Goal: Transaction & Acquisition: Purchase product/service

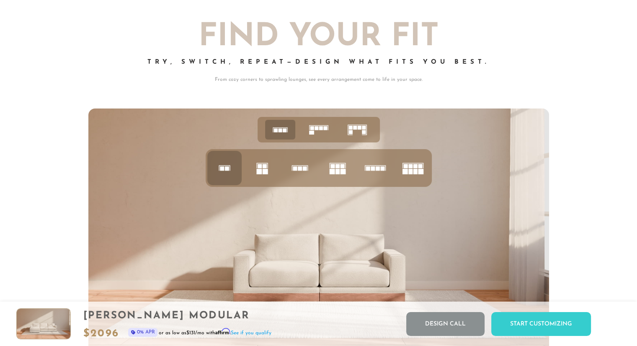
scroll to position [3237, 0]
click at [260, 171] on rect at bounding box center [258, 171] width 5 height 5
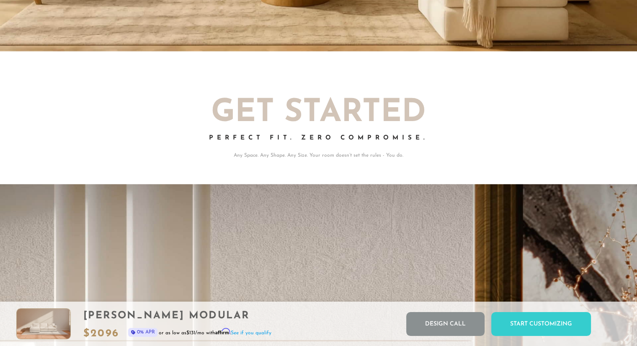
scroll to position [1502, 0]
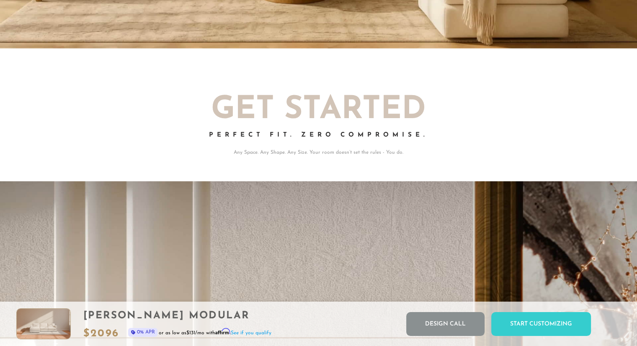
click at [306, 121] on h2 "Get Started" at bounding box center [318, 109] width 460 height 31
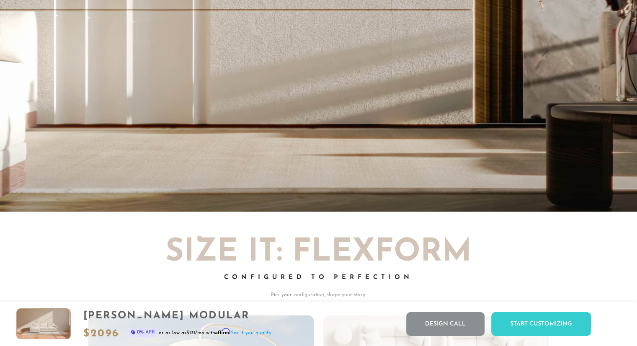
scroll to position [1829, 0]
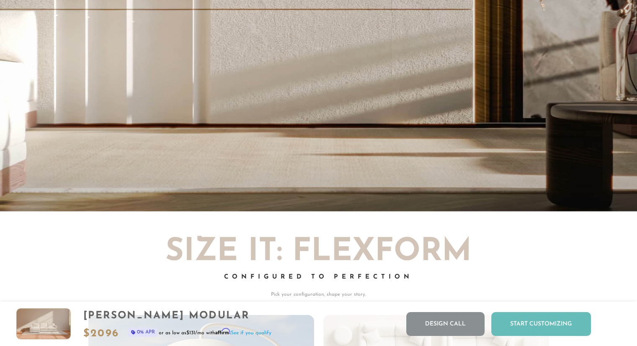
click at [528, 322] on div "Start Customizing" at bounding box center [541, 324] width 100 height 24
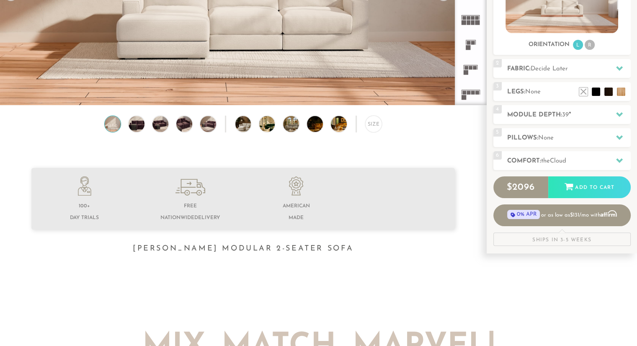
scroll to position [168, 0]
click at [554, 111] on h2 "Module Depth: 39 "" at bounding box center [568, 115] width 123 height 10
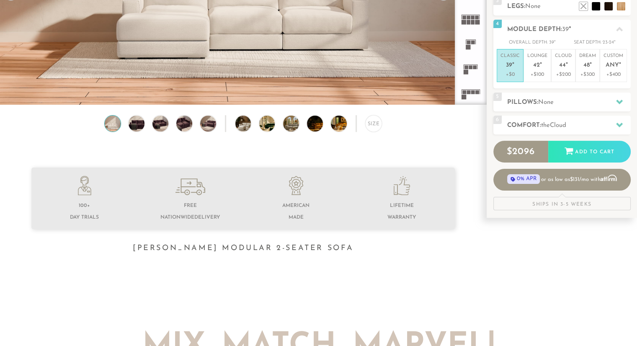
click at [462, 132] on div "Size" at bounding box center [243, 125] width 486 height 21
click at [521, 101] on h2 "Pillows: None" at bounding box center [568, 103] width 123 height 10
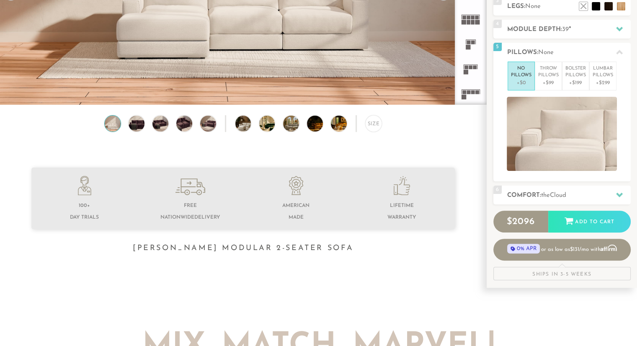
click at [533, 192] on h2 "Comfort: the Cloud" at bounding box center [568, 195] width 123 height 10
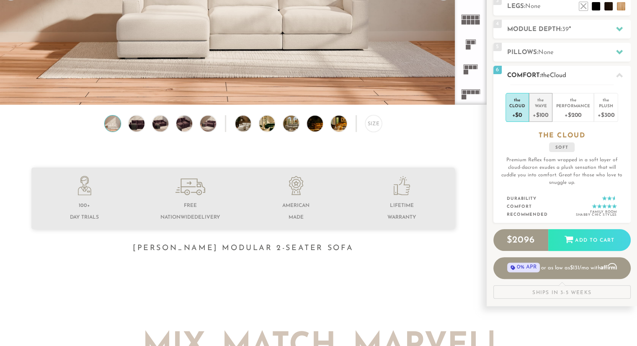
click at [541, 113] on div "+$100" at bounding box center [540, 114] width 16 height 12
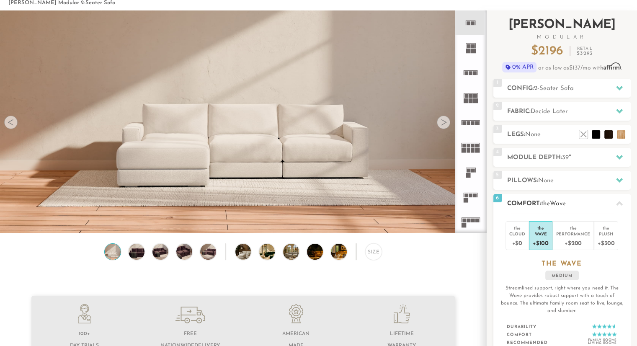
scroll to position [0, 0]
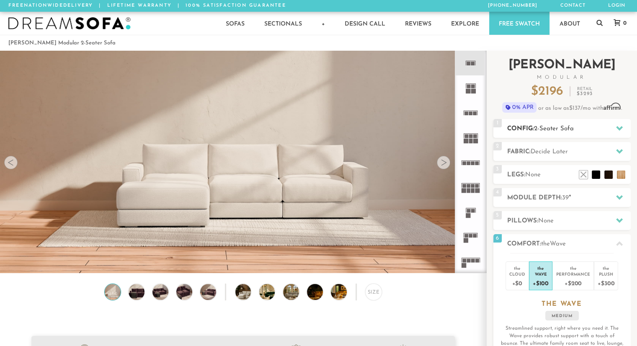
click at [528, 126] on h2 "Config: 2-Seater Sofa" at bounding box center [568, 129] width 123 height 10
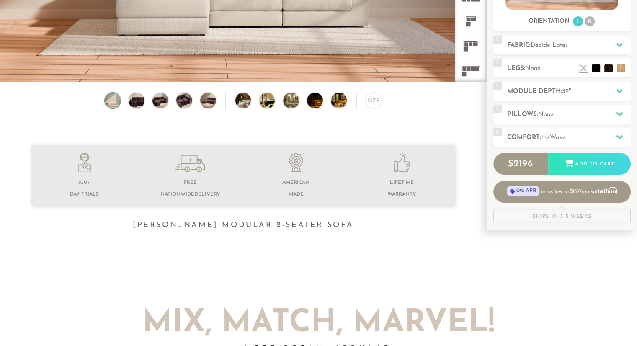
scroll to position [190, 0]
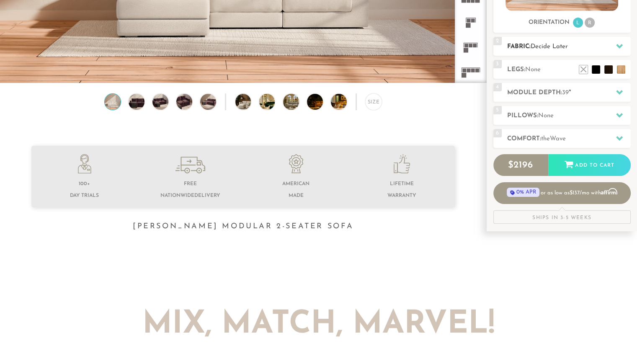
click at [560, 46] on span "Decide Later" at bounding box center [548, 47] width 37 height 6
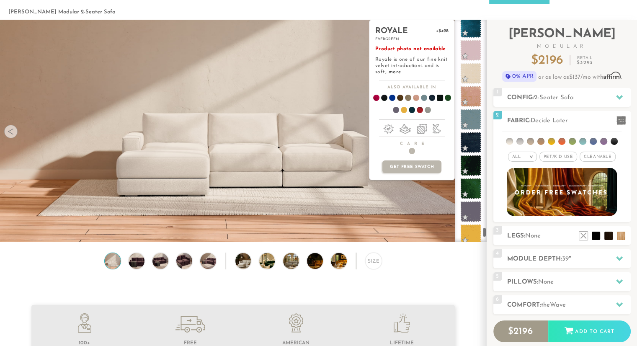
scroll to position [4658, 0]
click at [463, 98] on span at bounding box center [471, 96] width 26 height 26
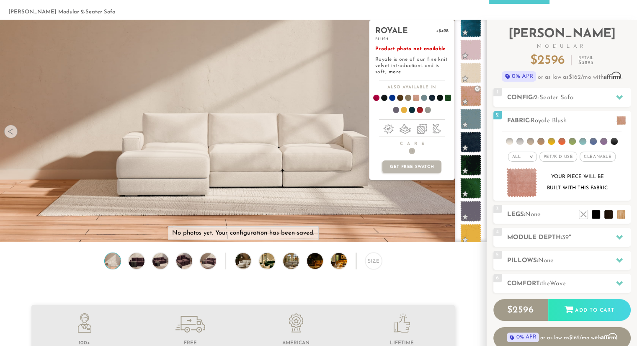
scroll to position [0, 0]
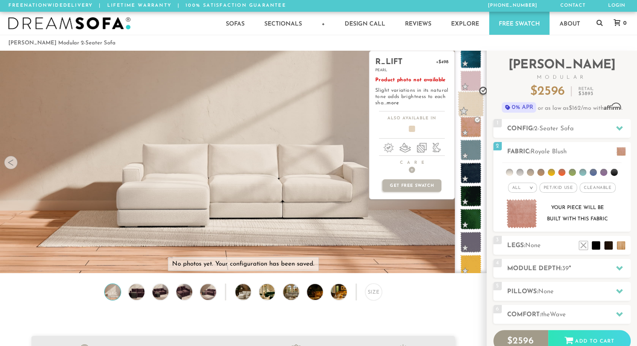
click at [473, 105] on span at bounding box center [471, 104] width 26 height 26
click at [397, 103] on link "more" at bounding box center [392, 102] width 12 height 5
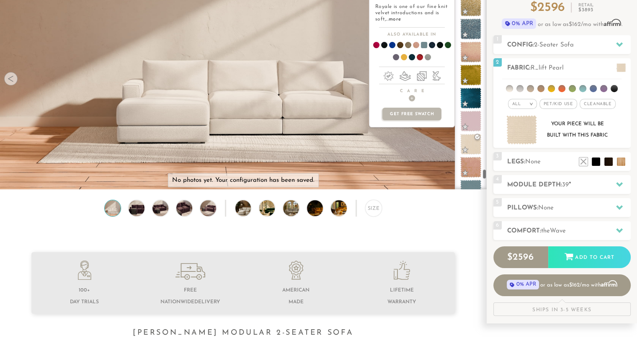
scroll to position [4533, 0]
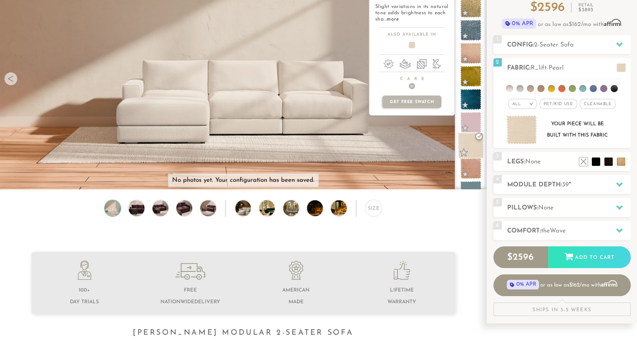
click at [474, 139] on span at bounding box center [471, 145] width 26 height 26
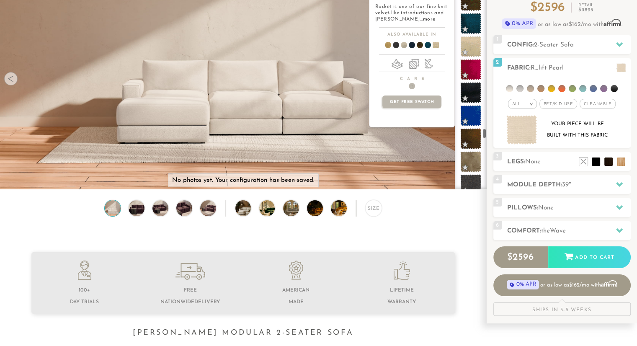
scroll to position [3618, 0]
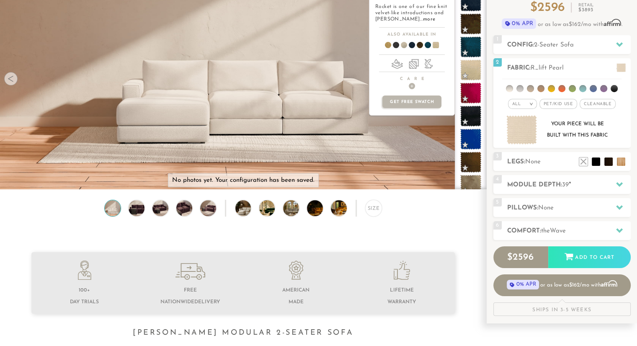
click at [467, 63] on span at bounding box center [470, 69] width 21 height 21
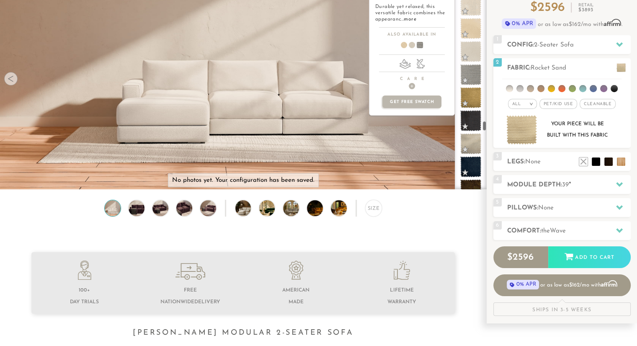
scroll to position [3452, 0]
click at [411, 18] on link "more" at bounding box center [410, 19] width 12 height 5
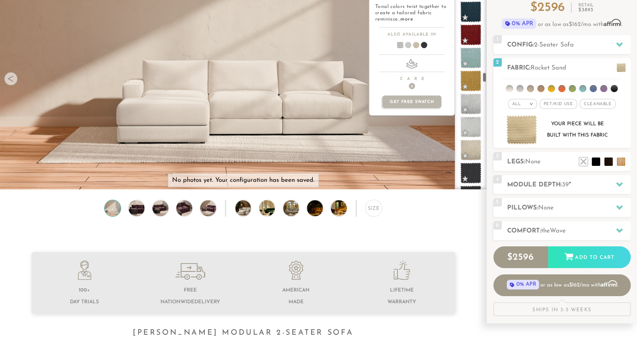
scroll to position [2364, 0]
click at [472, 56] on span at bounding box center [471, 58] width 26 height 26
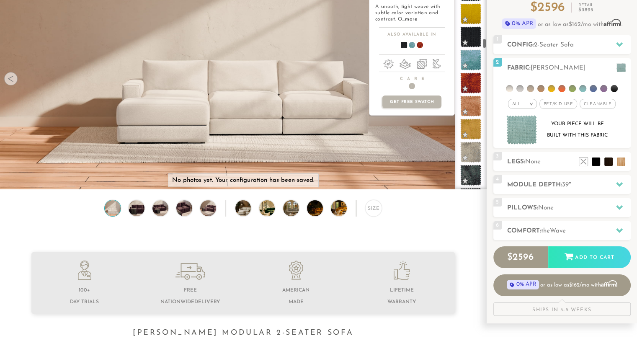
scroll to position [1600, 0]
click at [472, 61] on span at bounding box center [471, 62] width 26 height 26
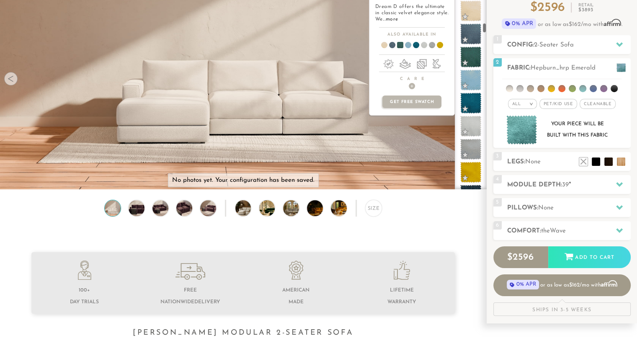
scroll to position [1259, 0]
click at [471, 80] on span at bounding box center [471, 81] width 26 height 26
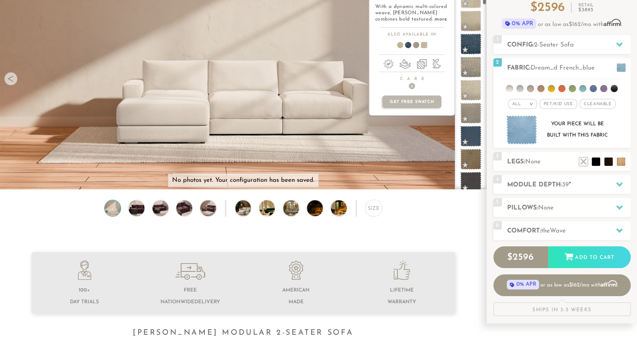
scroll to position [628, 0]
click at [469, 20] on span at bounding box center [471, 21] width 26 height 26
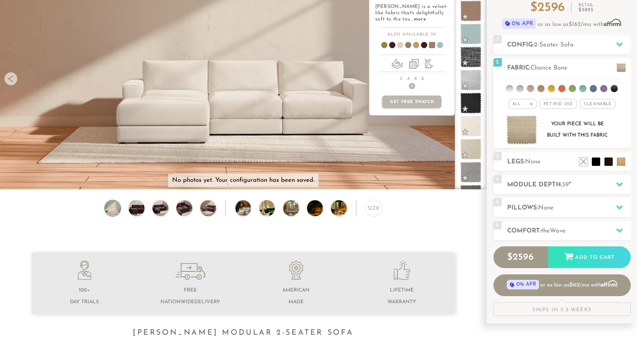
scroll to position [408, 0]
click at [469, 37] on span at bounding box center [471, 34] width 26 height 26
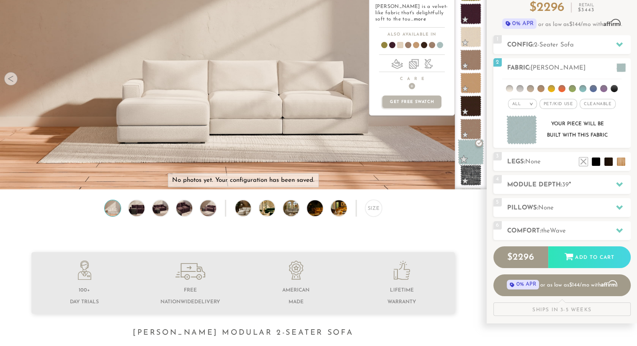
scroll to position [285, 0]
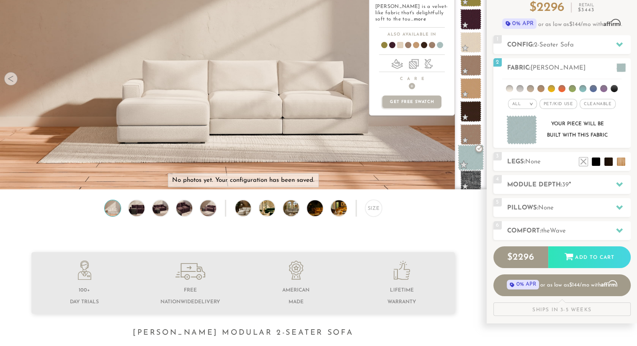
click at [469, 37] on span at bounding box center [470, 42] width 21 height 21
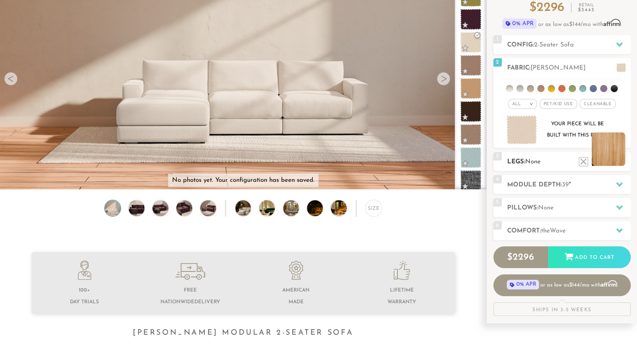
click at [609, 156] on li at bounding box center [607, 148] width 33 height 33
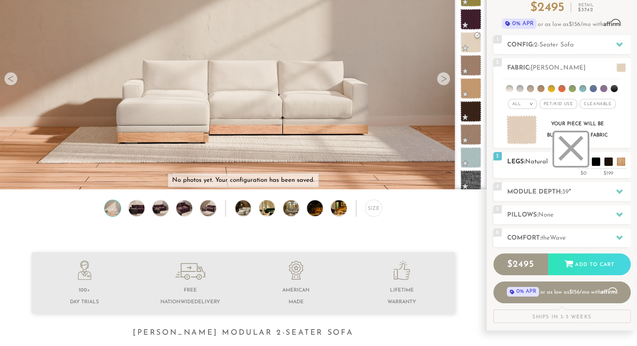
click at [576, 154] on li at bounding box center [570, 148] width 33 height 33
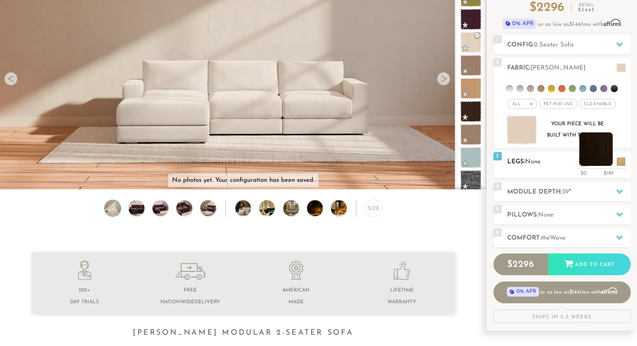
click at [604, 155] on li at bounding box center [595, 148] width 33 height 33
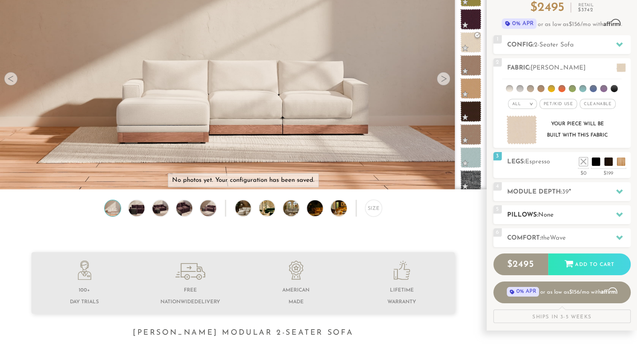
click at [587, 220] on h2 "Pillows: None" at bounding box center [568, 215] width 123 height 10
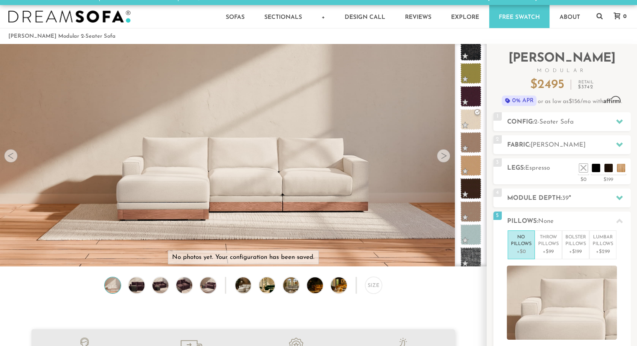
scroll to position [0, 0]
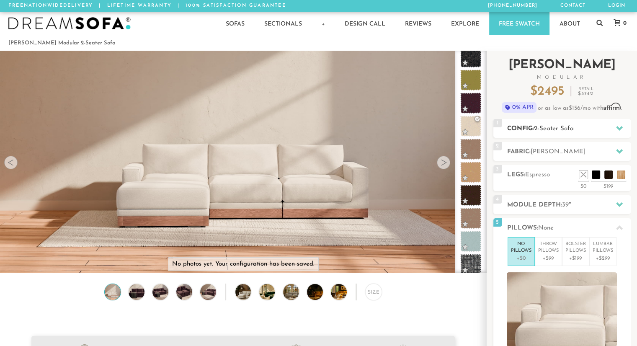
click at [559, 128] on span "2-Seater Sofa" at bounding box center [554, 129] width 40 height 6
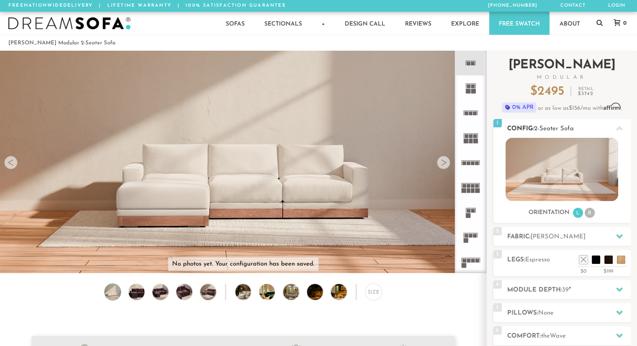
click at [555, 173] on img at bounding box center [561, 169] width 113 height 63
click at [576, 213] on li "L" at bounding box center [578, 213] width 10 height 10
click at [548, 184] on img at bounding box center [561, 169] width 113 height 63
click at [468, 57] on icon at bounding box center [470, 63] width 25 height 25
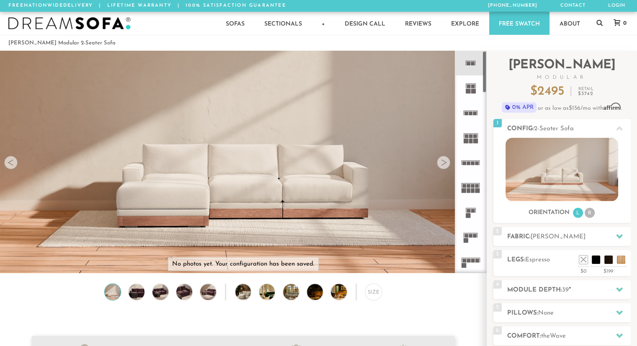
click at [442, 159] on div at bounding box center [443, 162] width 13 height 13
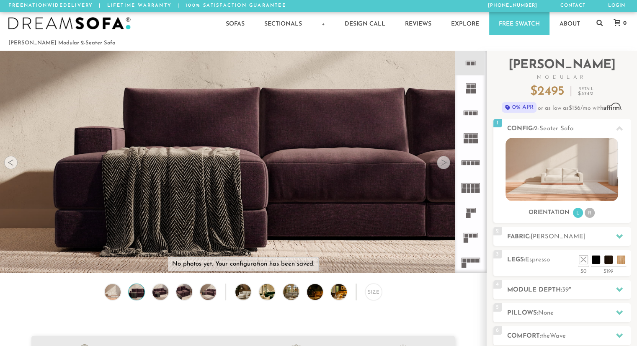
click at [442, 159] on div at bounding box center [443, 162] width 13 height 13
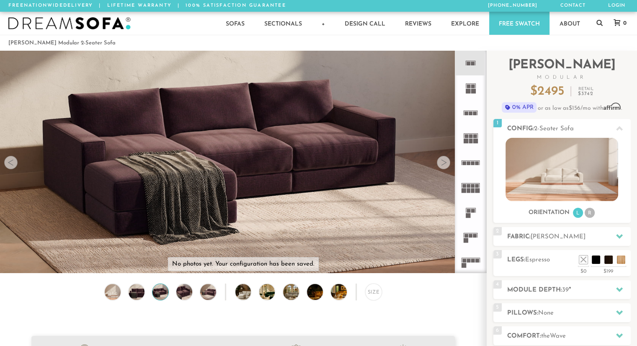
click at [442, 159] on div at bounding box center [443, 162] width 13 height 13
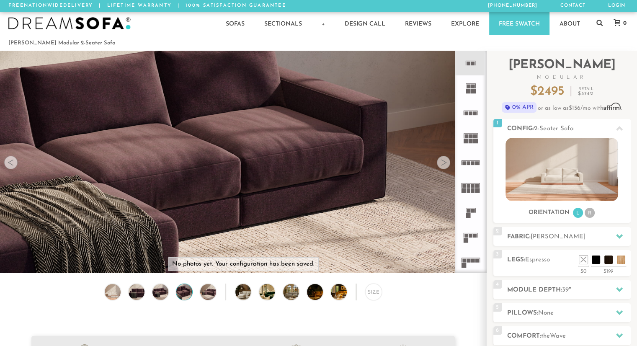
click at [442, 159] on div at bounding box center [443, 162] width 13 height 13
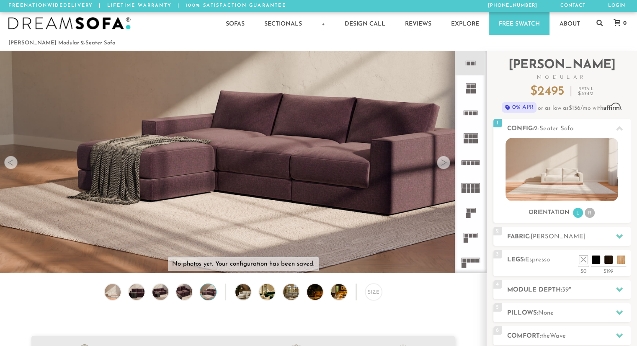
click at [442, 159] on div at bounding box center [443, 162] width 13 height 13
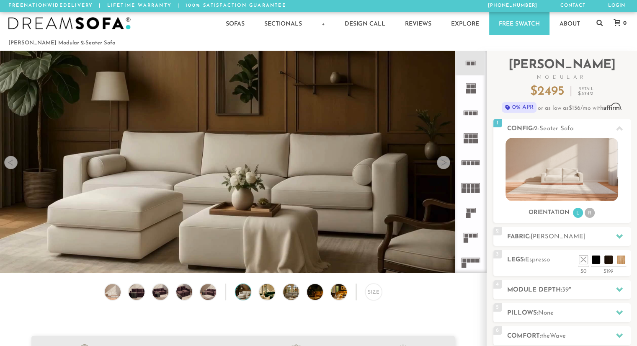
click at [442, 159] on div at bounding box center [443, 162] width 13 height 13
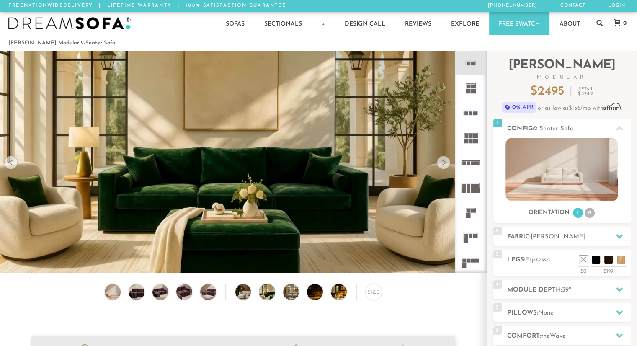
click at [442, 159] on div at bounding box center [443, 162] width 13 height 13
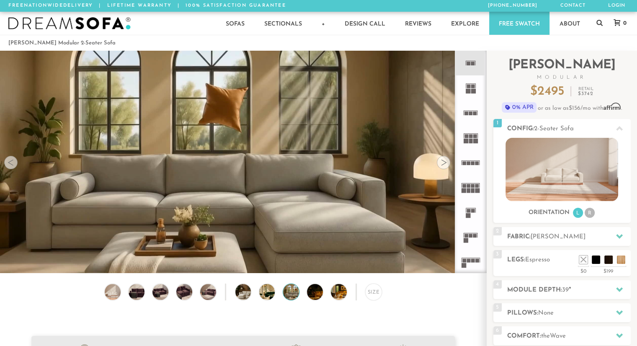
click at [442, 159] on div at bounding box center [443, 162] width 13 height 13
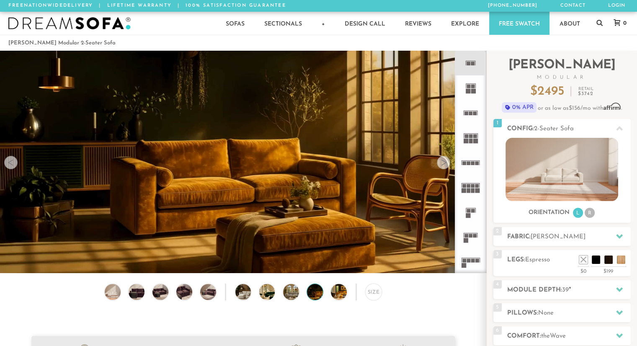
click at [442, 159] on div at bounding box center [443, 162] width 13 height 13
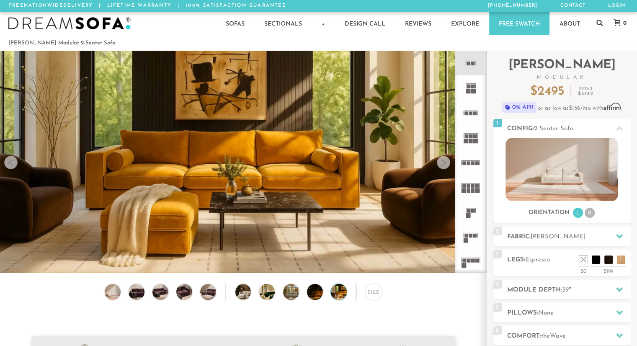
click at [442, 159] on div at bounding box center [443, 162] width 13 height 13
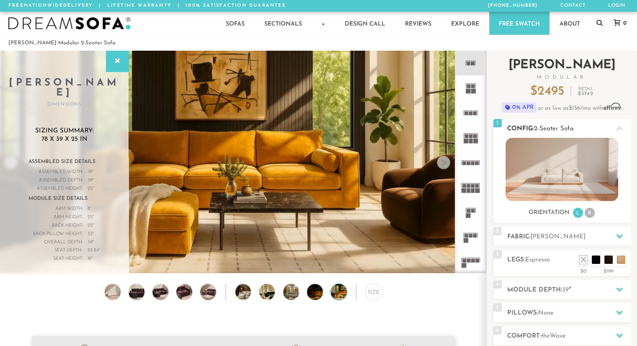
click at [554, 174] on img at bounding box center [561, 169] width 113 height 63
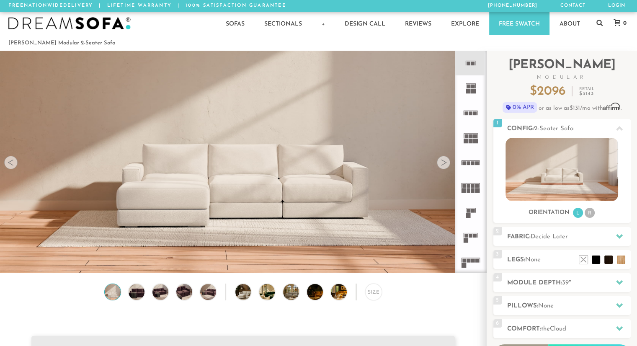
click at [442, 161] on div at bounding box center [443, 162] width 13 height 13
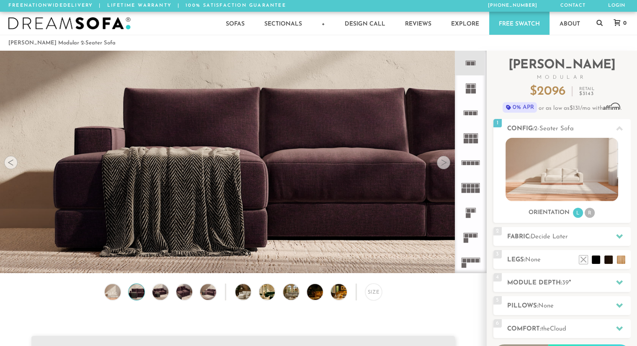
click at [442, 161] on div at bounding box center [443, 162] width 13 height 13
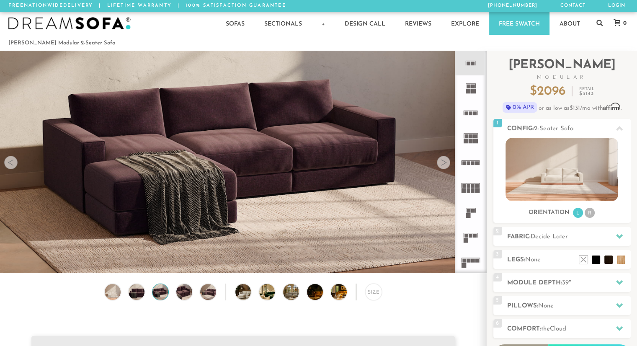
click at [10, 163] on div at bounding box center [10, 162] width 13 height 13
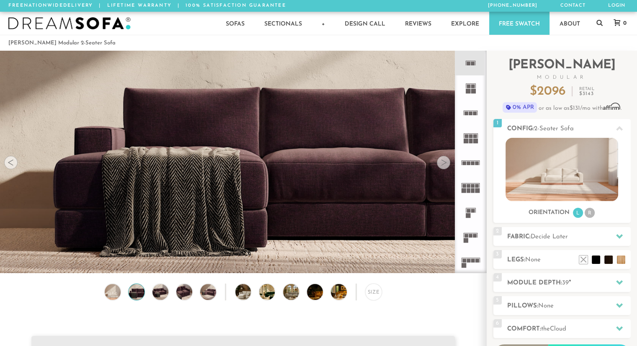
click at [10, 163] on div at bounding box center [10, 162] width 13 height 13
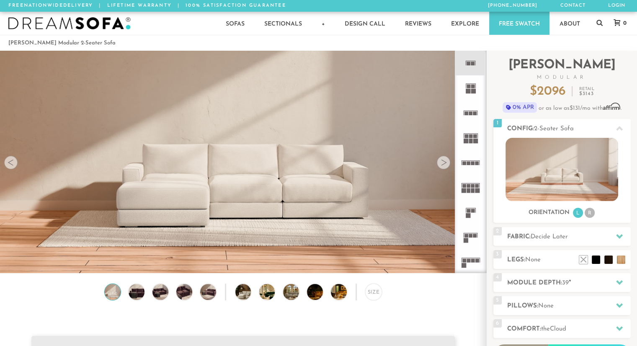
click at [10, 163] on div at bounding box center [10, 162] width 13 height 13
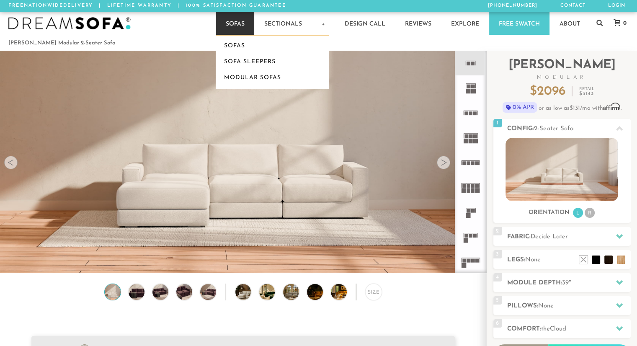
click at [233, 26] on link "Sofas" at bounding box center [235, 23] width 38 height 23
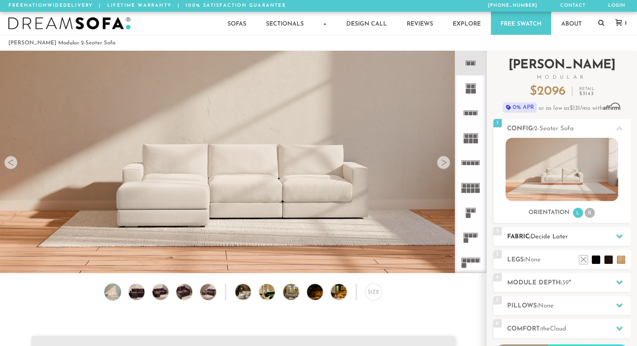
click at [545, 238] on span "Decide Later" at bounding box center [548, 237] width 37 height 6
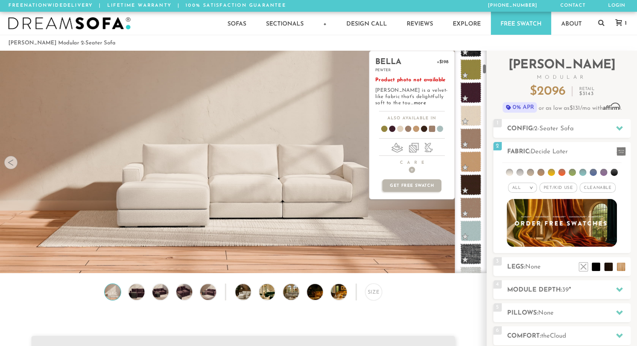
scroll to position [296, 0]
click at [467, 116] on span at bounding box center [471, 115] width 26 height 26
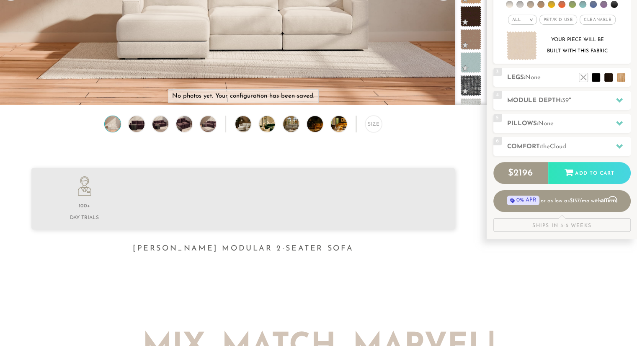
scroll to position [168, 0]
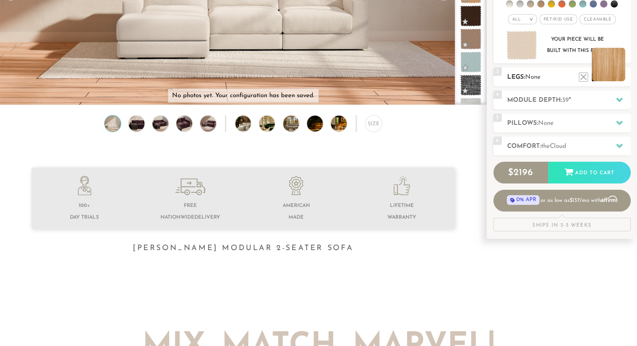
click at [620, 78] on li at bounding box center [607, 64] width 33 height 33
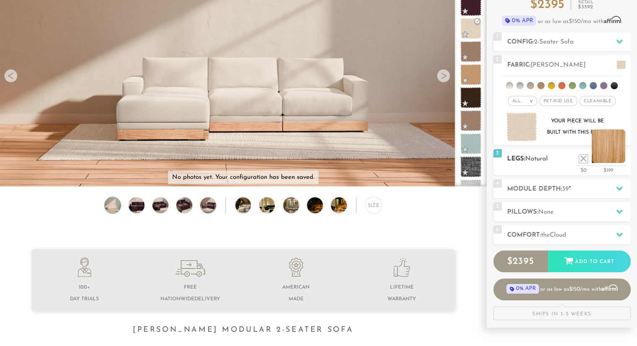
scroll to position [86, 0]
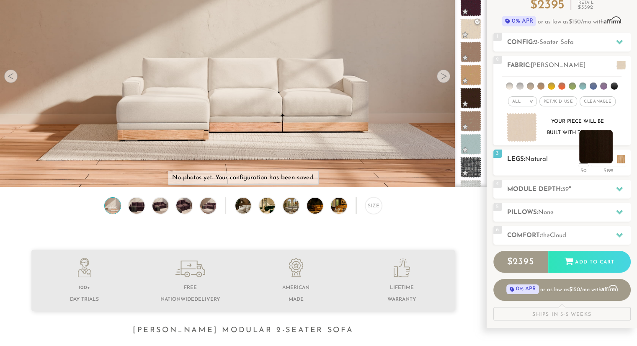
click at [600, 156] on li at bounding box center [595, 146] width 33 height 33
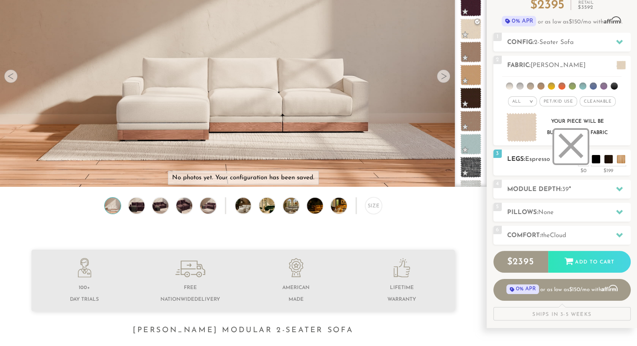
click at [571, 154] on li at bounding box center [570, 146] width 33 height 33
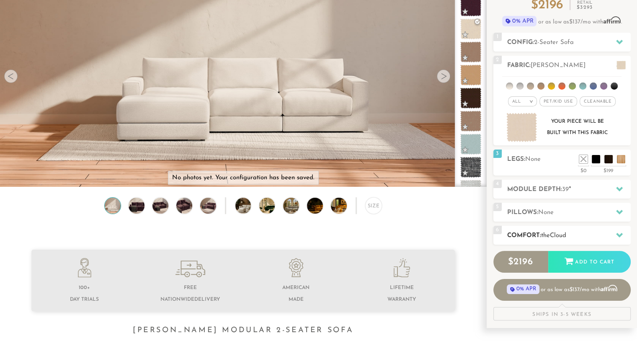
click at [577, 236] on h2 "Comfort: the Cloud" at bounding box center [568, 236] width 123 height 10
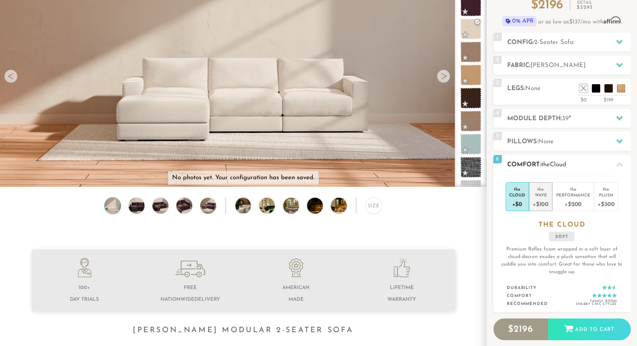
click at [543, 198] on div "+$100" at bounding box center [540, 204] width 16 height 12
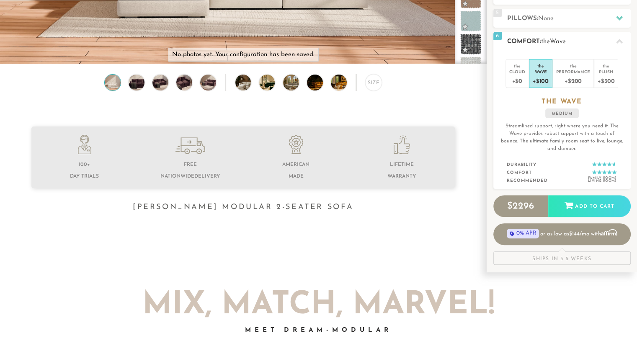
scroll to position [214, 0]
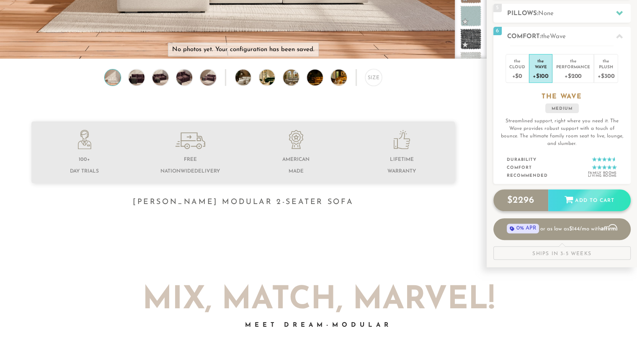
click at [574, 203] on div "$ 2296 Add to Cart" at bounding box center [561, 200] width 137 height 22
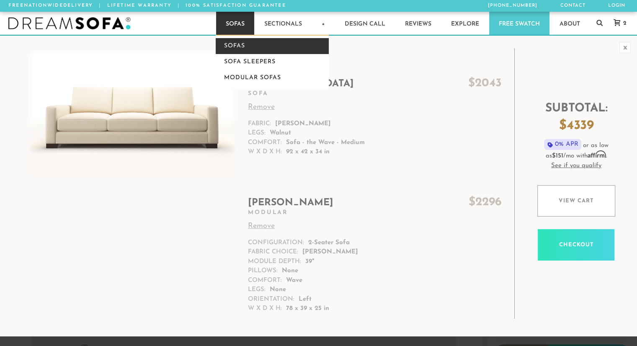
click at [238, 45] on link "Sofas" at bounding box center [272, 46] width 113 height 16
